Goal: Task Accomplishment & Management: Use online tool/utility

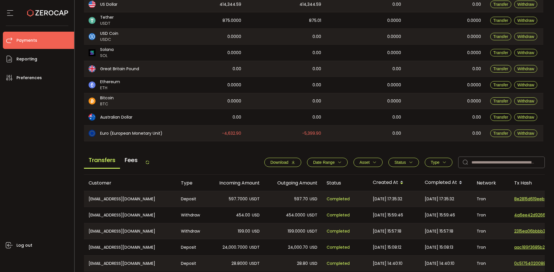
scroll to position [86, 0]
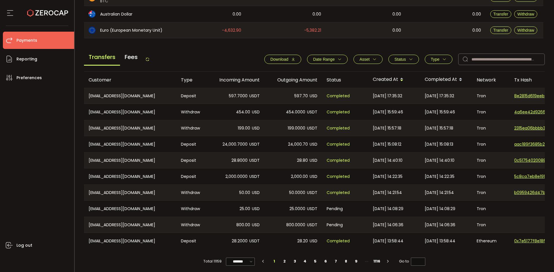
scroll to position [195, 0]
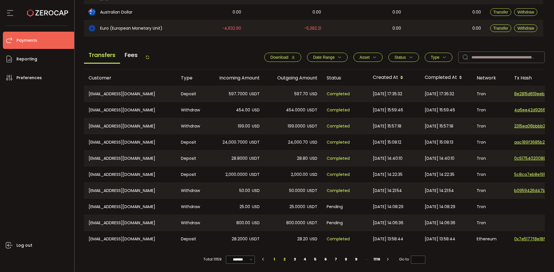
click at [282, 256] on li "2" at bounding box center [284, 260] width 10 height 8
click at [292, 261] on li "3" at bounding box center [294, 260] width 10 height 8
click at [302, 263] on li "4" at bounding box center [305, 260] width 10 height 8
click at [274, 259] on li "1" at bounding box center [274, 260] width 10 height 8
type input "*"
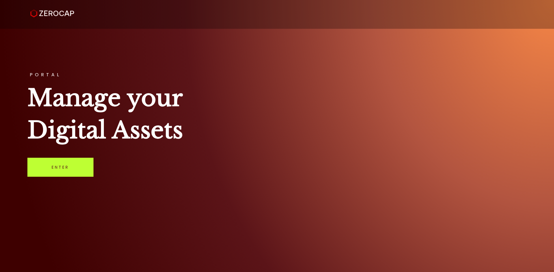
click at [78, 166] on link "Enter" at bounding box center [60, 167] width 66 height 19
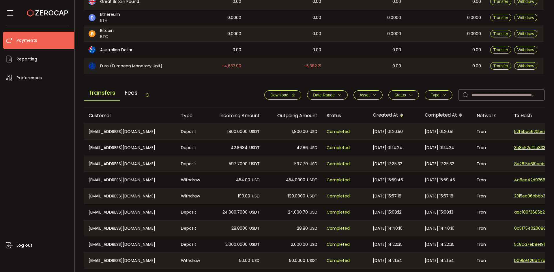
scroll to position [195, 0]
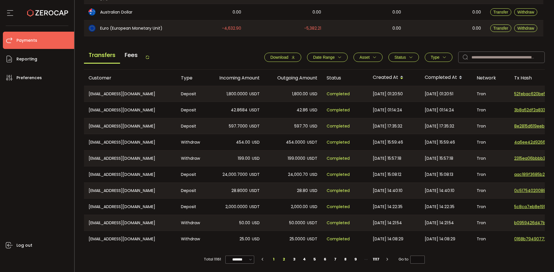
click at [281, 257] on li "2" at bounding box center [284, 260] width 10 height 8
click at [295, 259] on li "3" at bounding box center [294, 260] width 10 height 8
click at [302, 259] on li "4" at bounding box center [304, 260] width 10 height 8
click at [294, 261] on li "3" at bounding box center [294, 260] width 10 height 8
click at [283, 260] on li "2" at bounding box center [284, 260] width 10 height 8
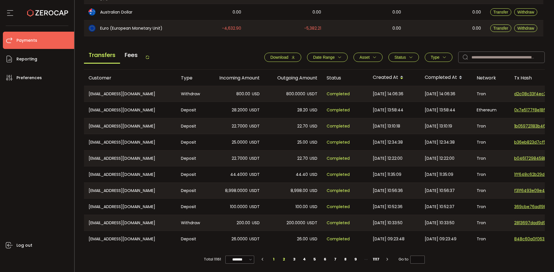
click at [274, 261] on li "1" at bounding box center [273, 260] width 10 height 8
click at [301, 257] on li "4" at bounding box center [304, 260] width 10 height 8
type input "*"
